Goal: Check status: Check status

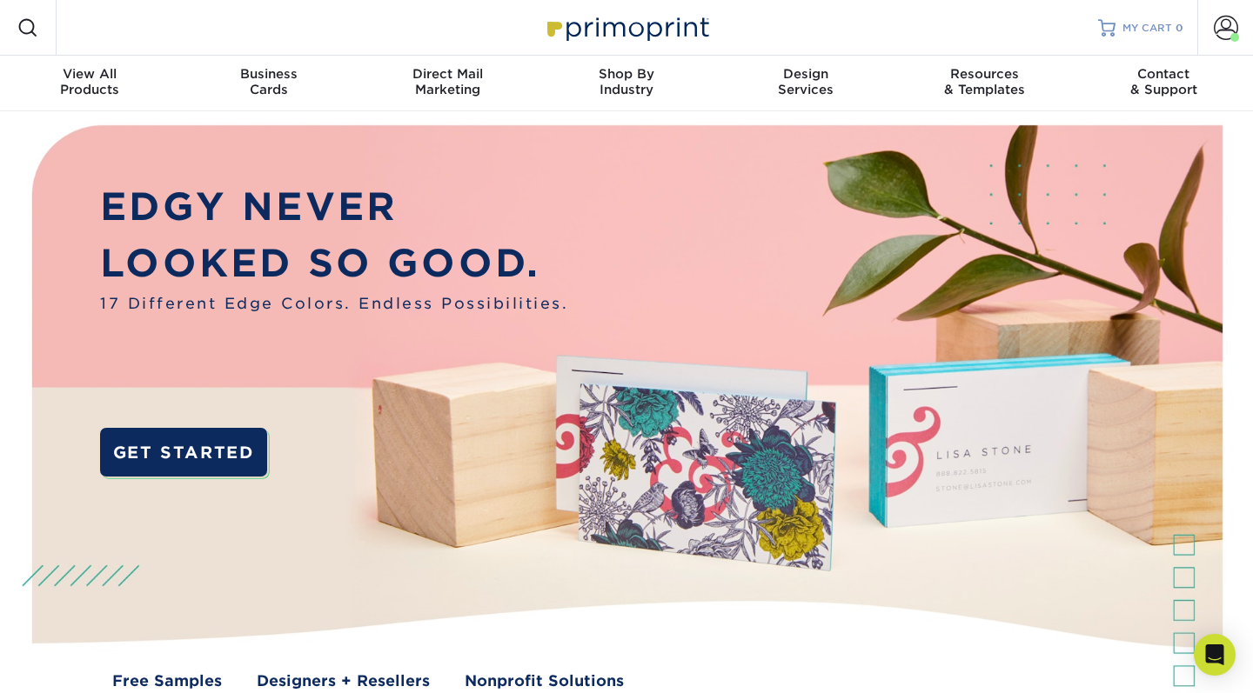
click at [620, 26] on span "MY CART" at bounding box center [1147, 28] width 50 height 15
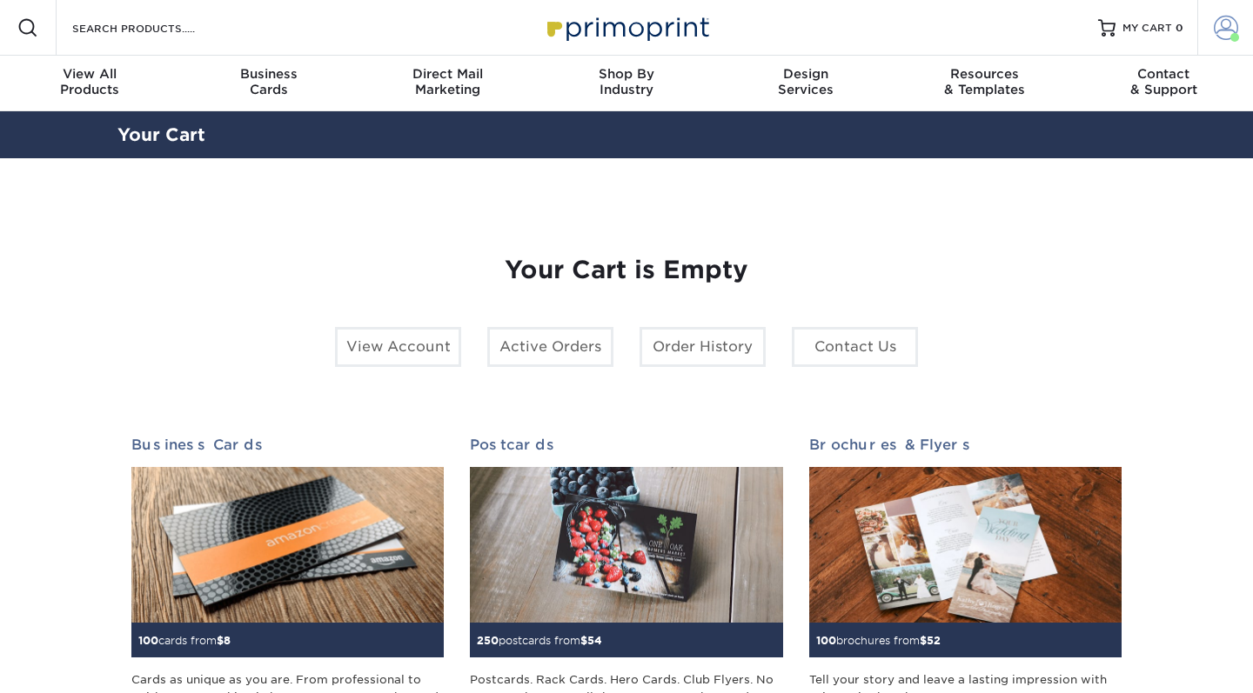
click at [1235, 21] on span at bounding box center [1226, 28] width 24 height 24
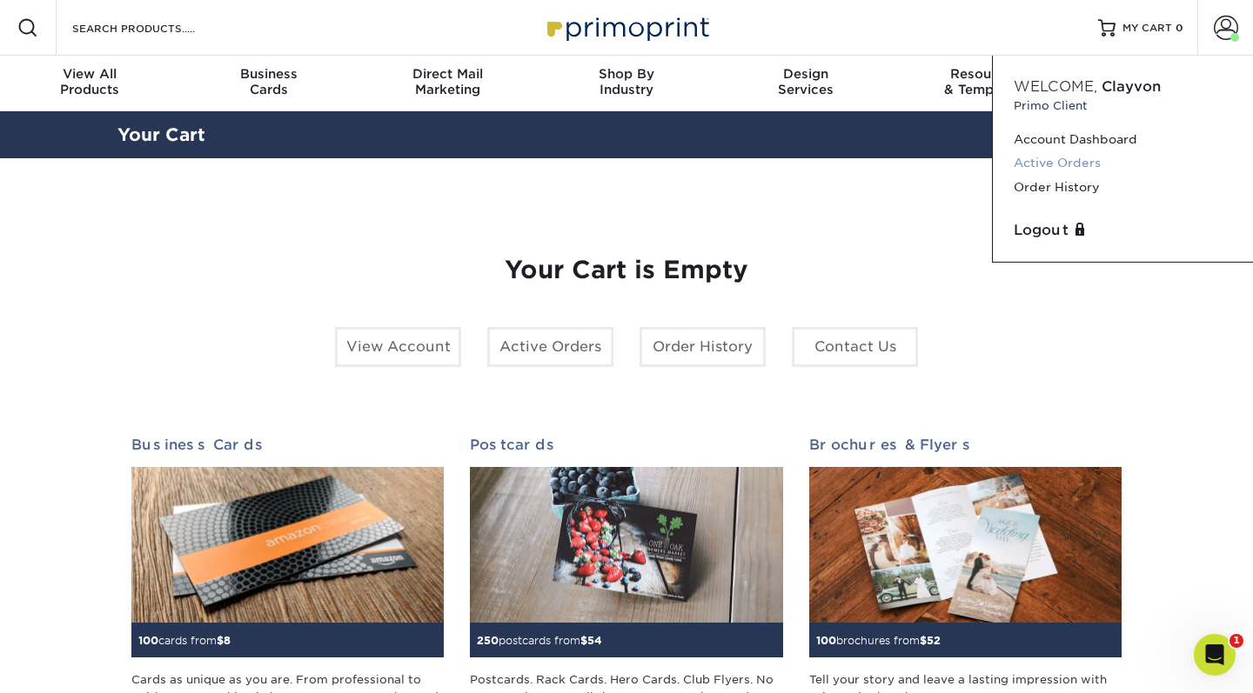
click at [1047, 163] on link "Active Orders" at bounding box center [1123, 162] width 218 height 23
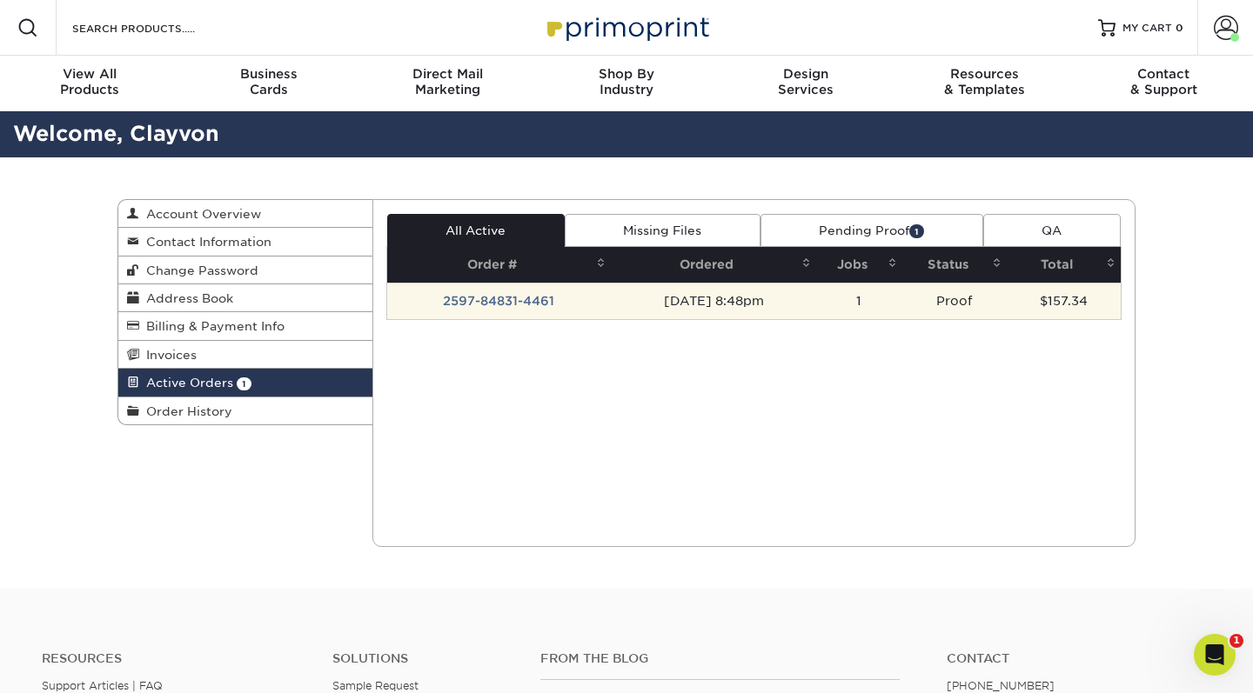
click at [525, 299] on td "2597-84831-4461" at bounding box center [499, 301] width 224 height 37
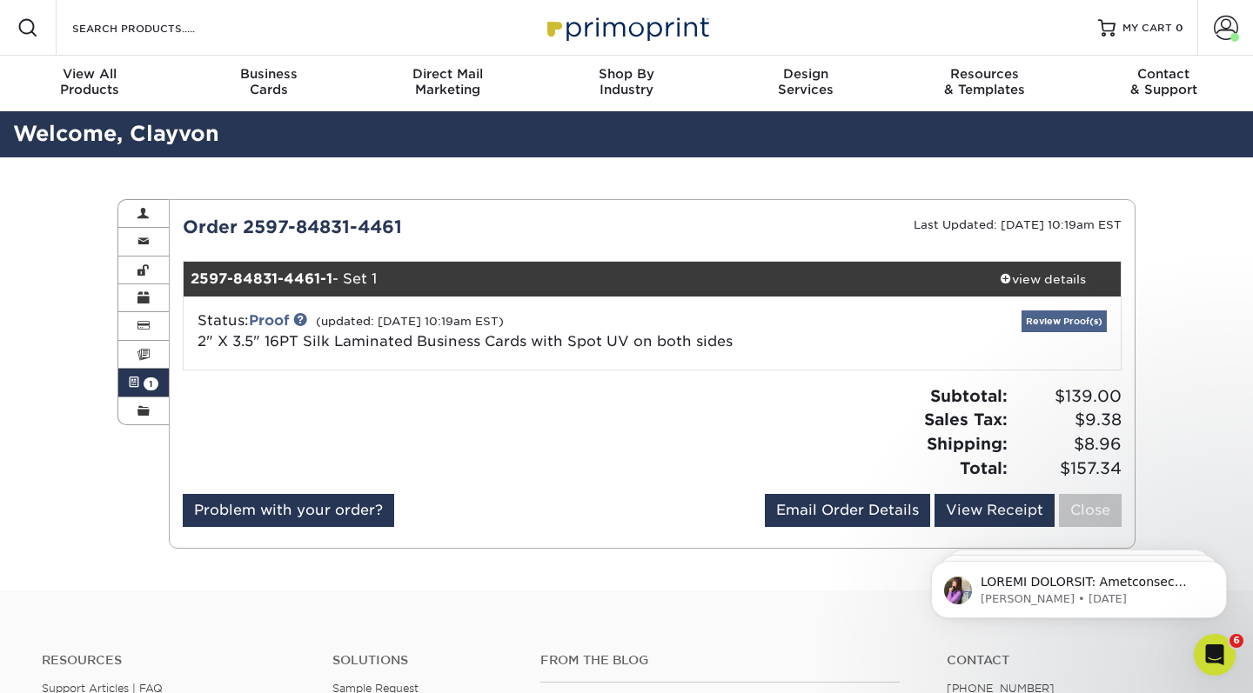
click at [1061, 319] on link "Review Proof(s)" at bounding box center [1063, 322] width 85 height 22
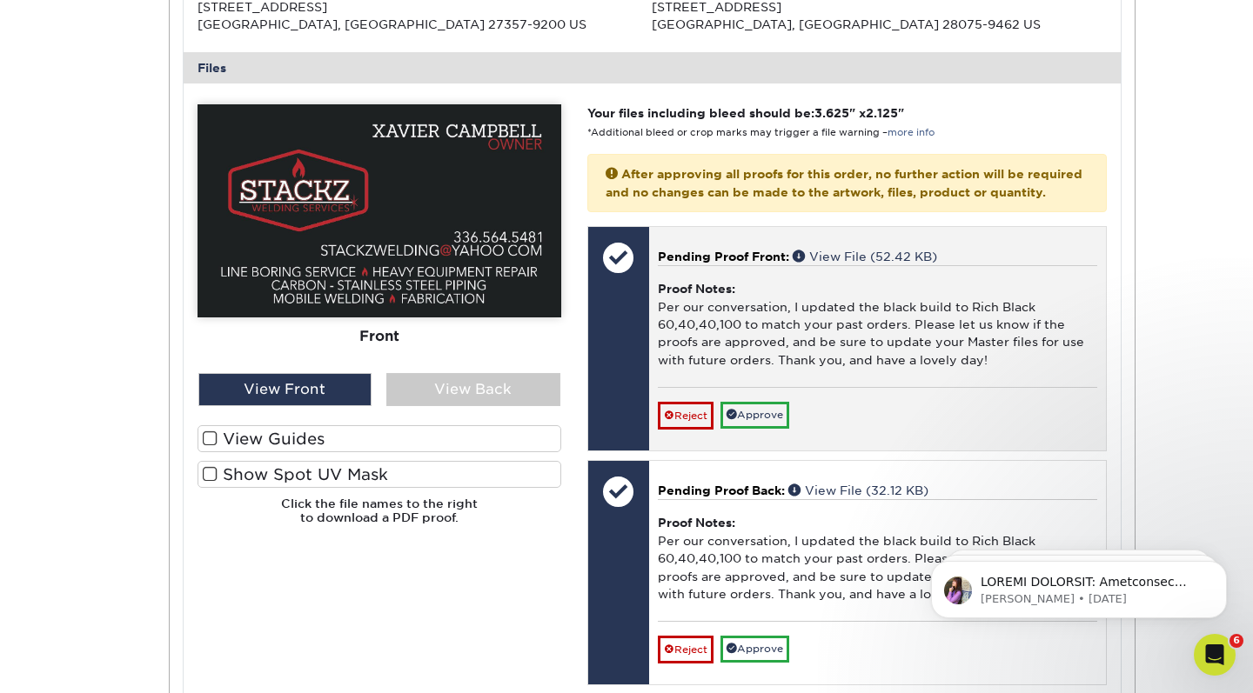
scroll to position [672, 0]
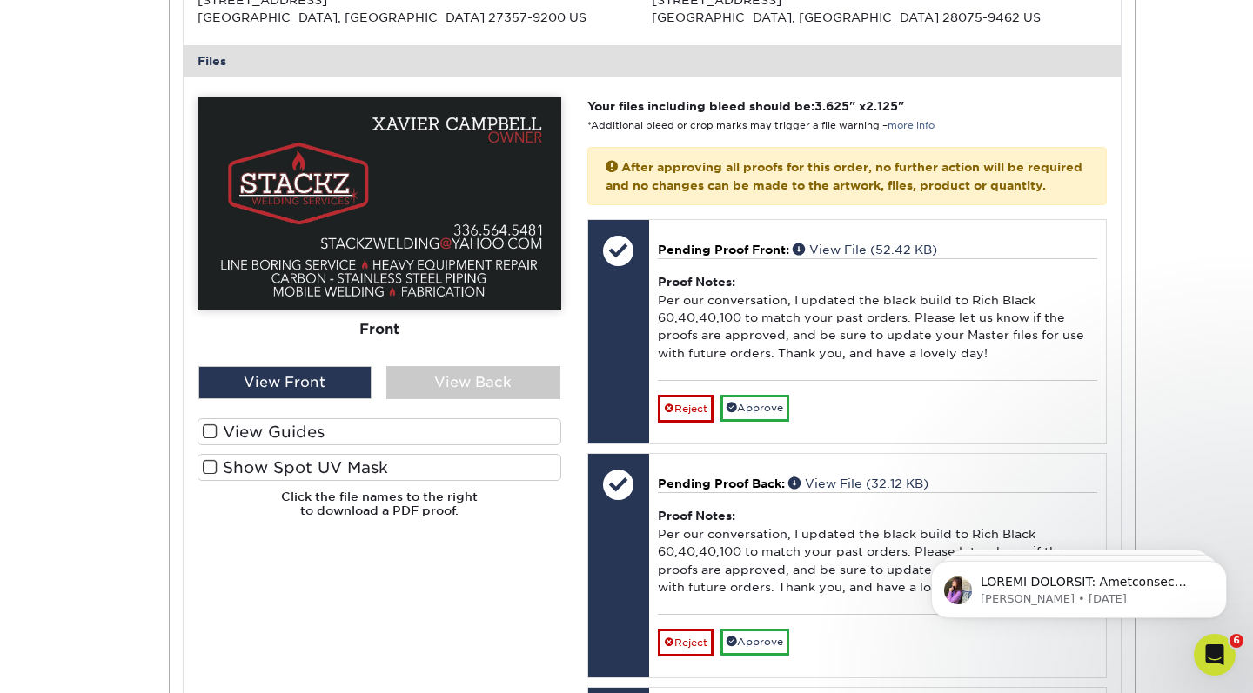
click at [212, 426] on span at bounding box center [210, 432] width 15 height 17
click at [0, 0] on input "View Guides" at bounding box center [0, 0] width 0 height 0
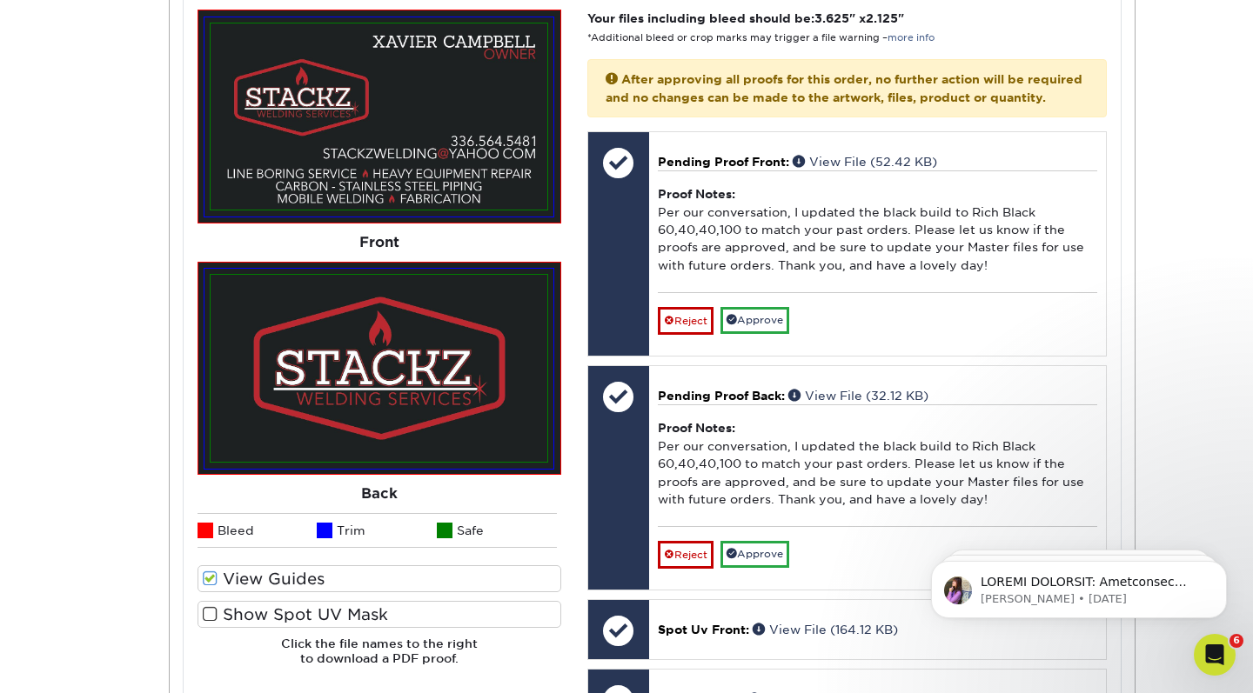
scroll to position [773, 0]
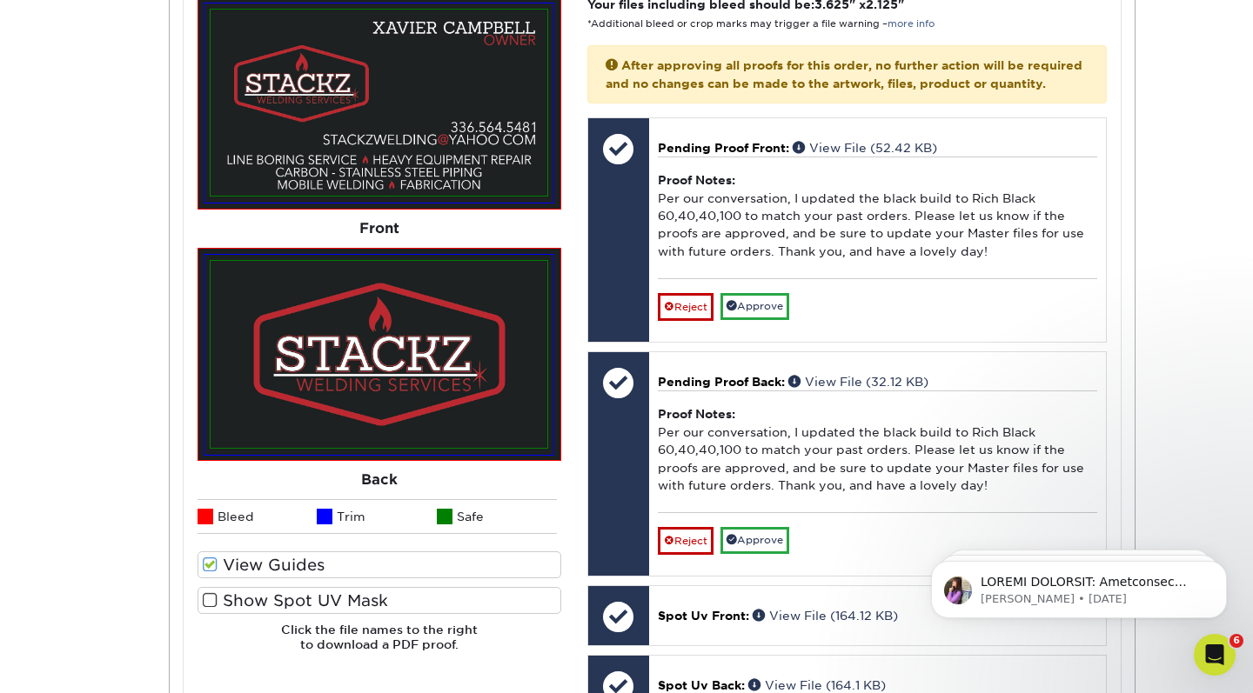
click at [207, 595] on span at bounding box center [210, 600] width 15 height 17
click at [0, 0] on input "Show Spot UV Mask" at bounding box center [0, 0] width 0 height 0
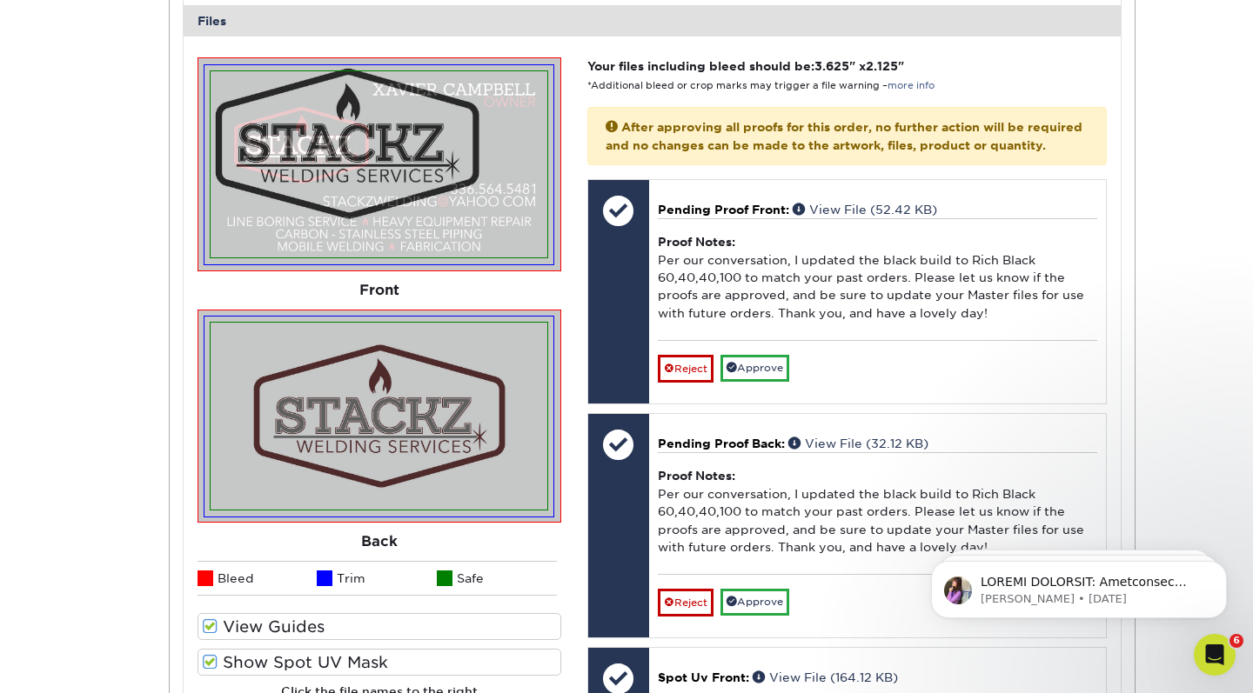
scroll to position [689, 0]
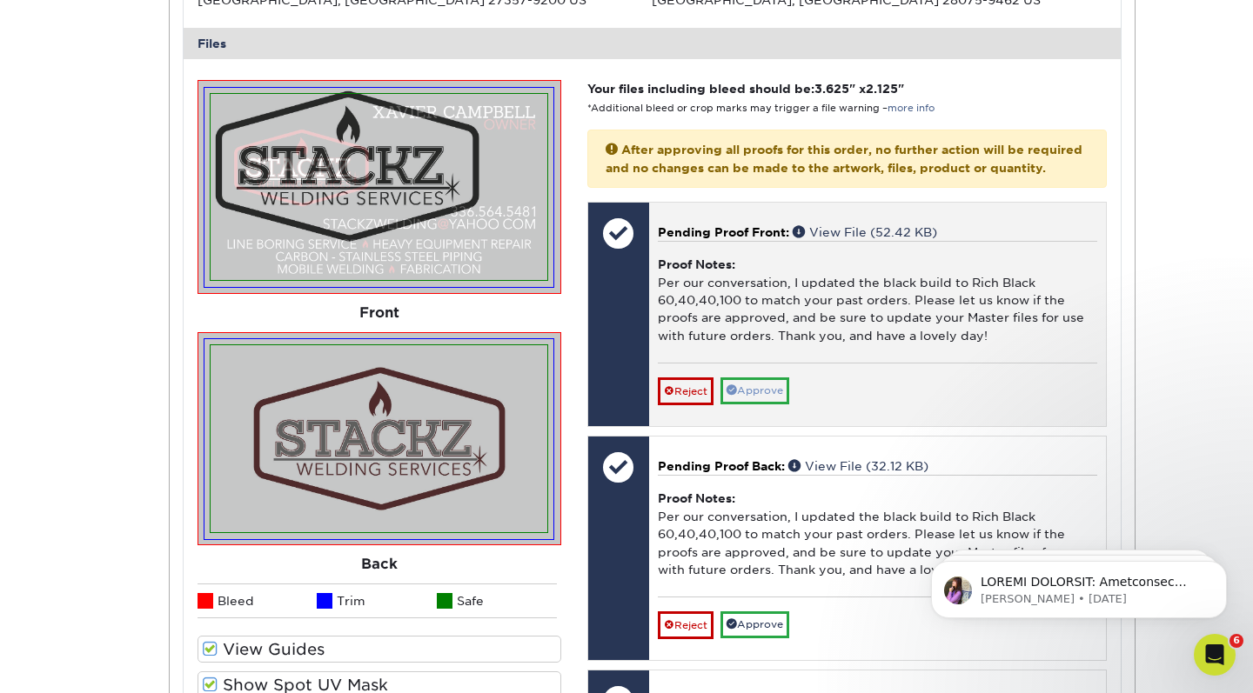
click at [749, 378] on link "Approve" at bounding box center [754, 391] width 69 height 27
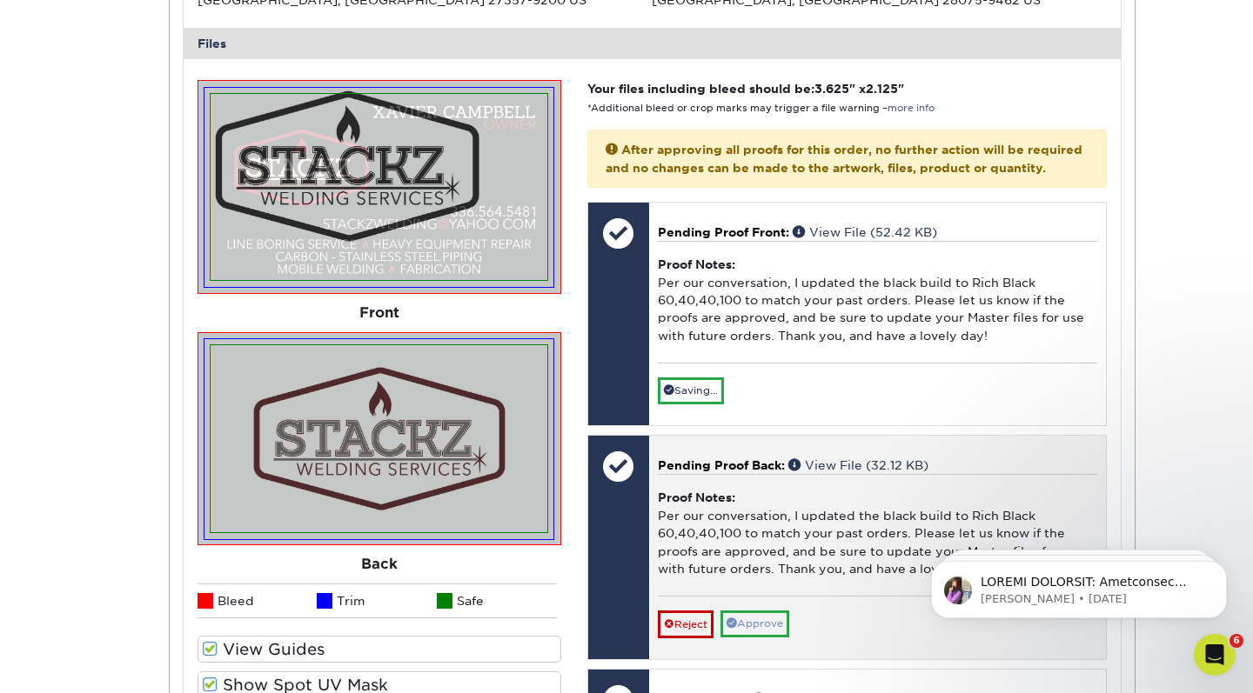
click at [770, 611] on link "Approve" at bounding box center [754, 624] width 69 height 27
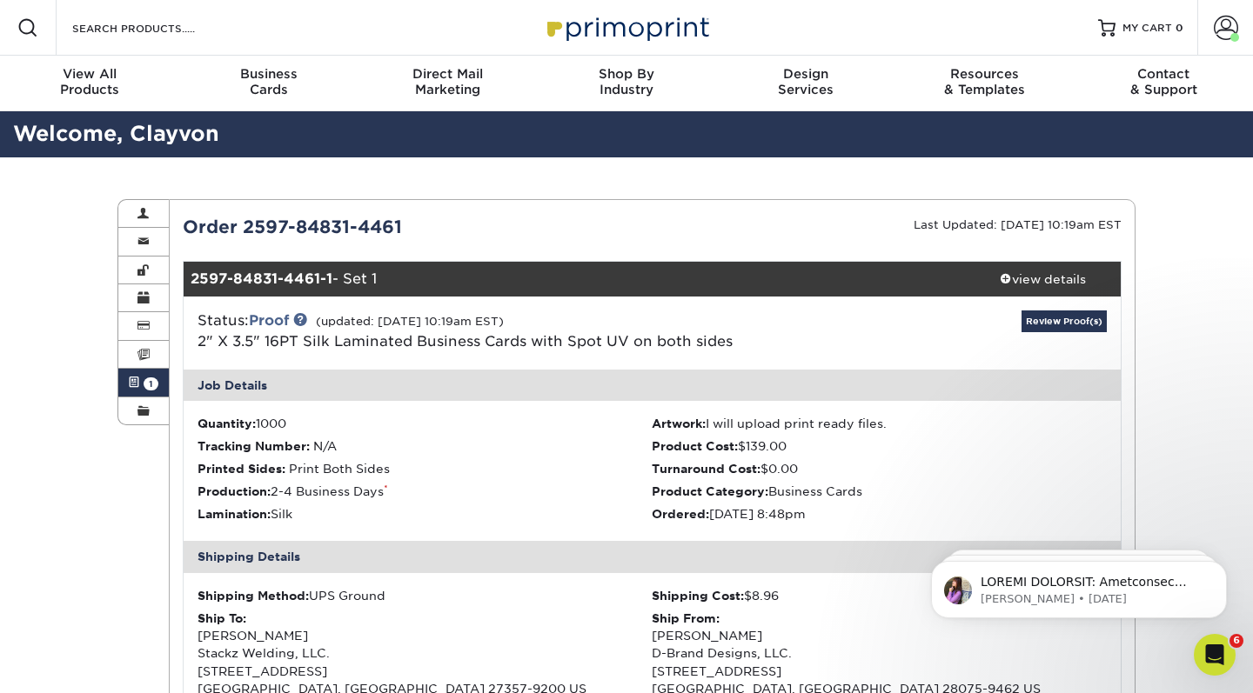
scroll to position [0, 0]
